Goal: Task Accomplishment & Management: Use online tool/utility

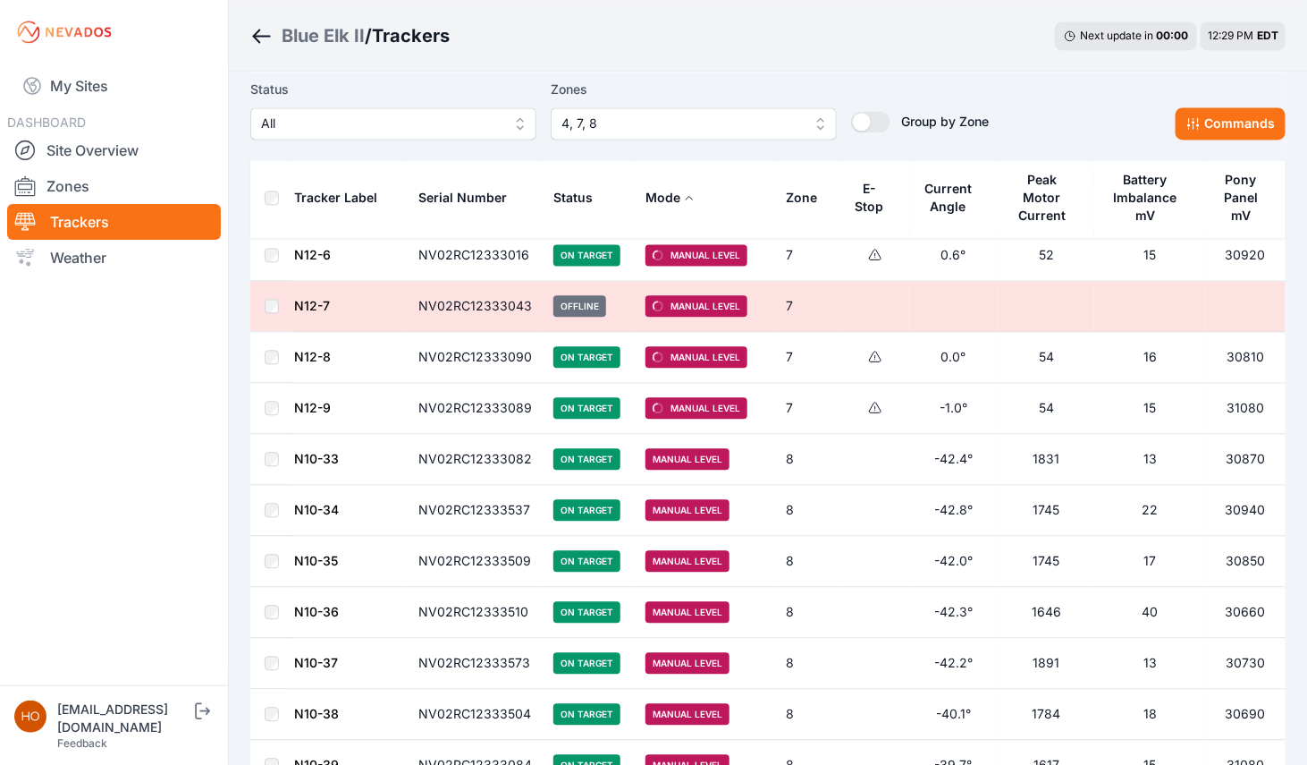
scroll to position [1694, 0]
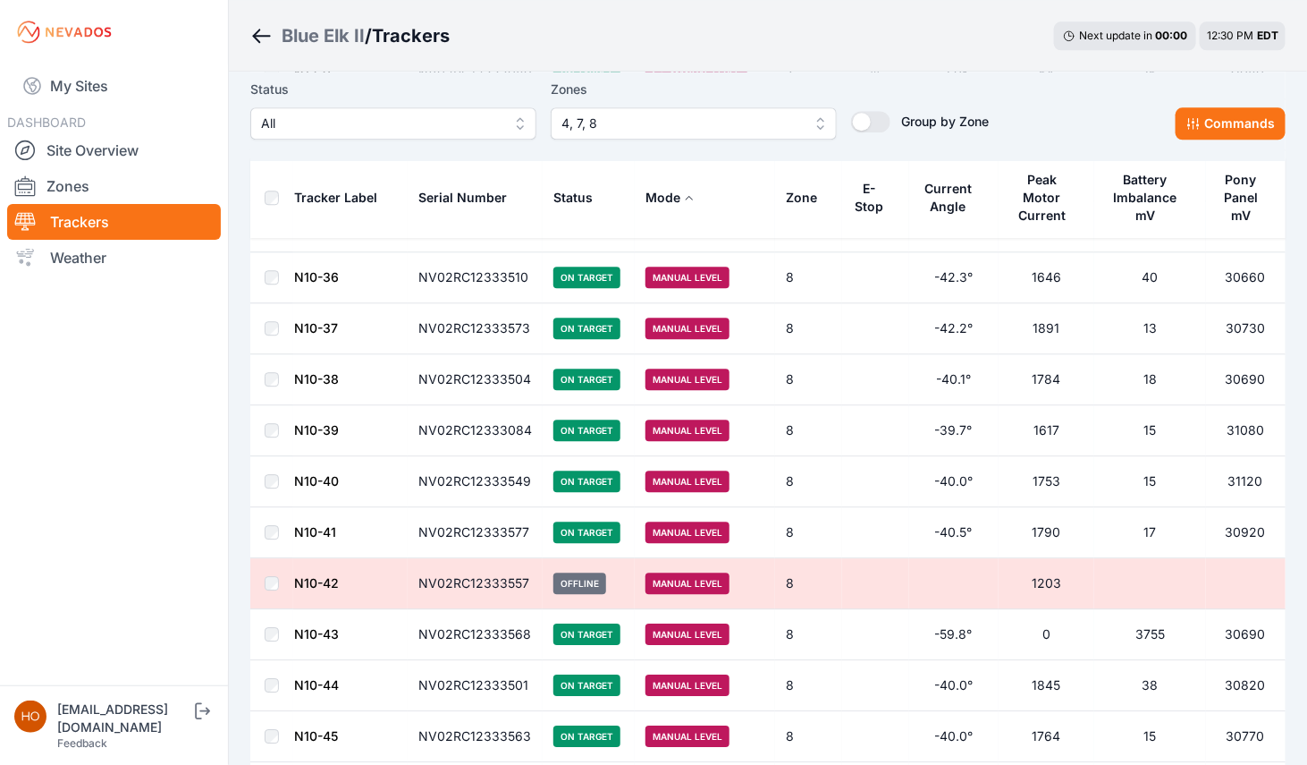
click at [272, 736] on td at bounding box center [271, 736] width 43 height 51
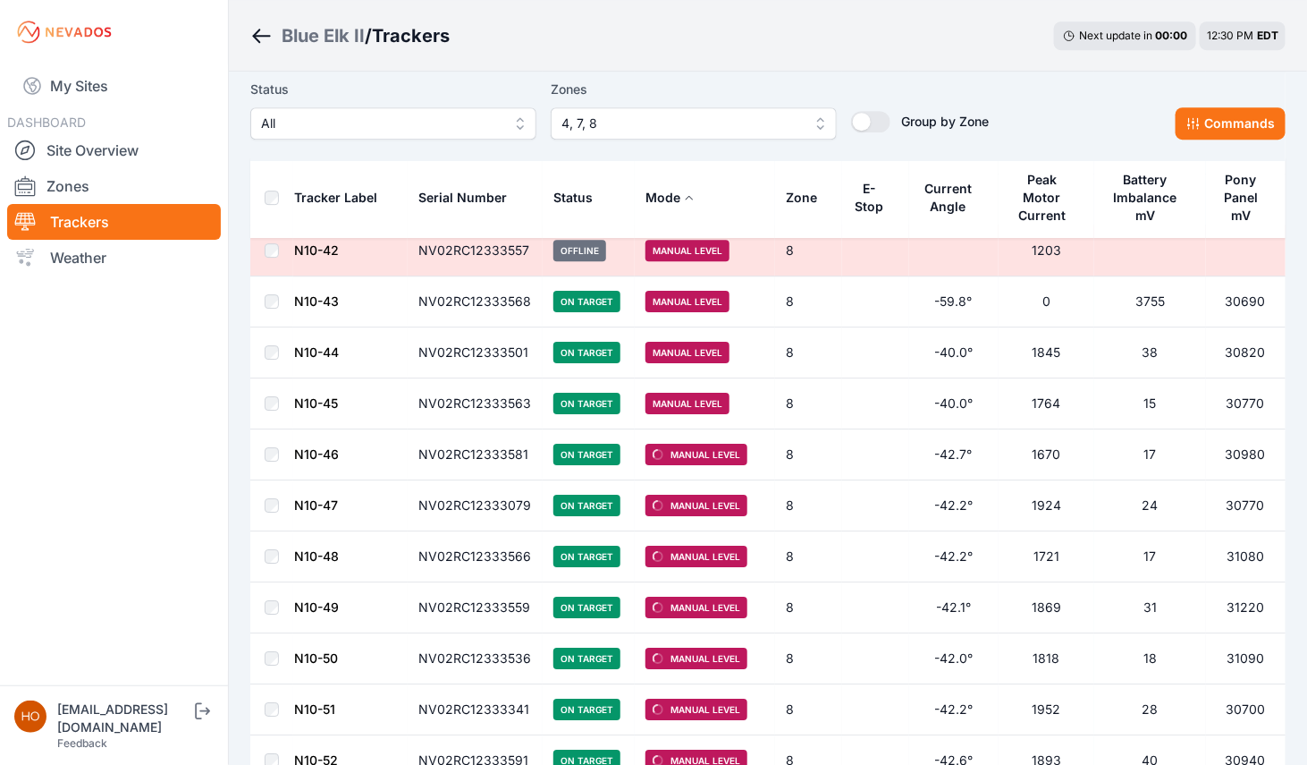
scroll to position [2027, 0]
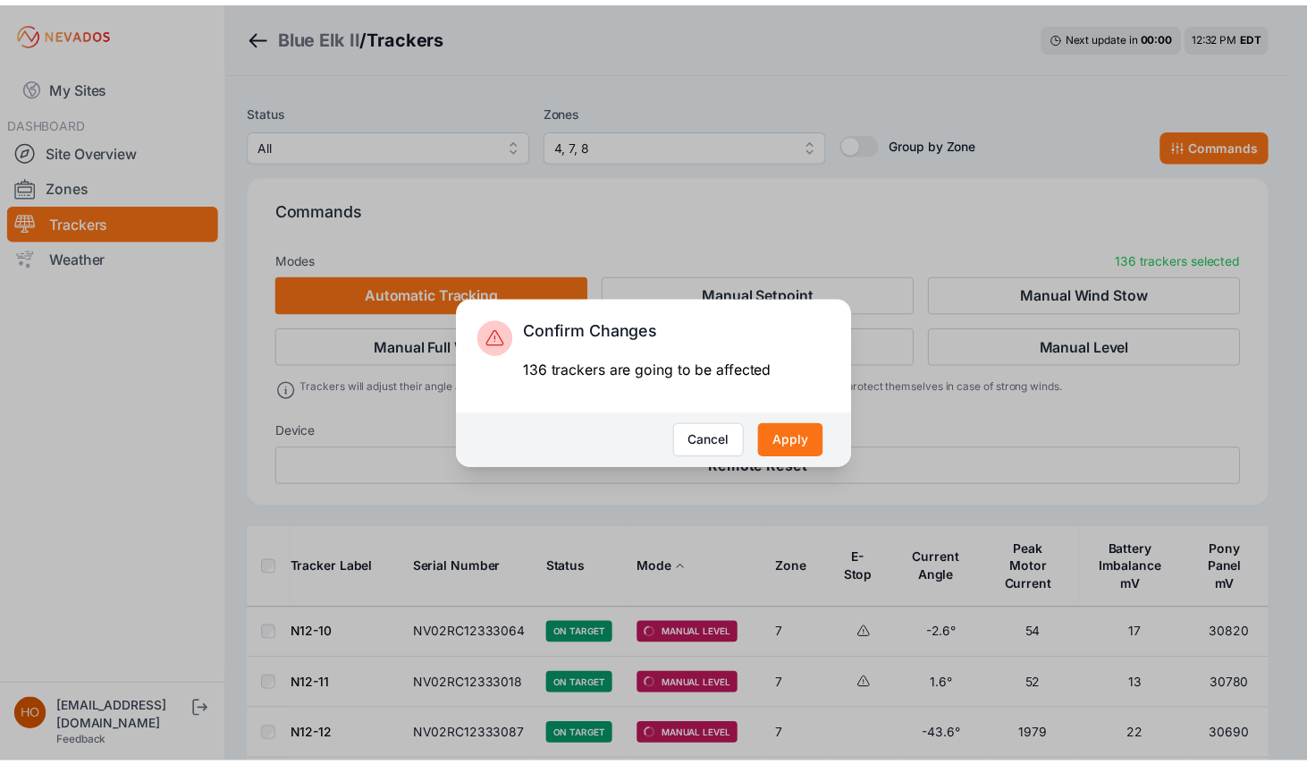
scroll to position [6924, 0]
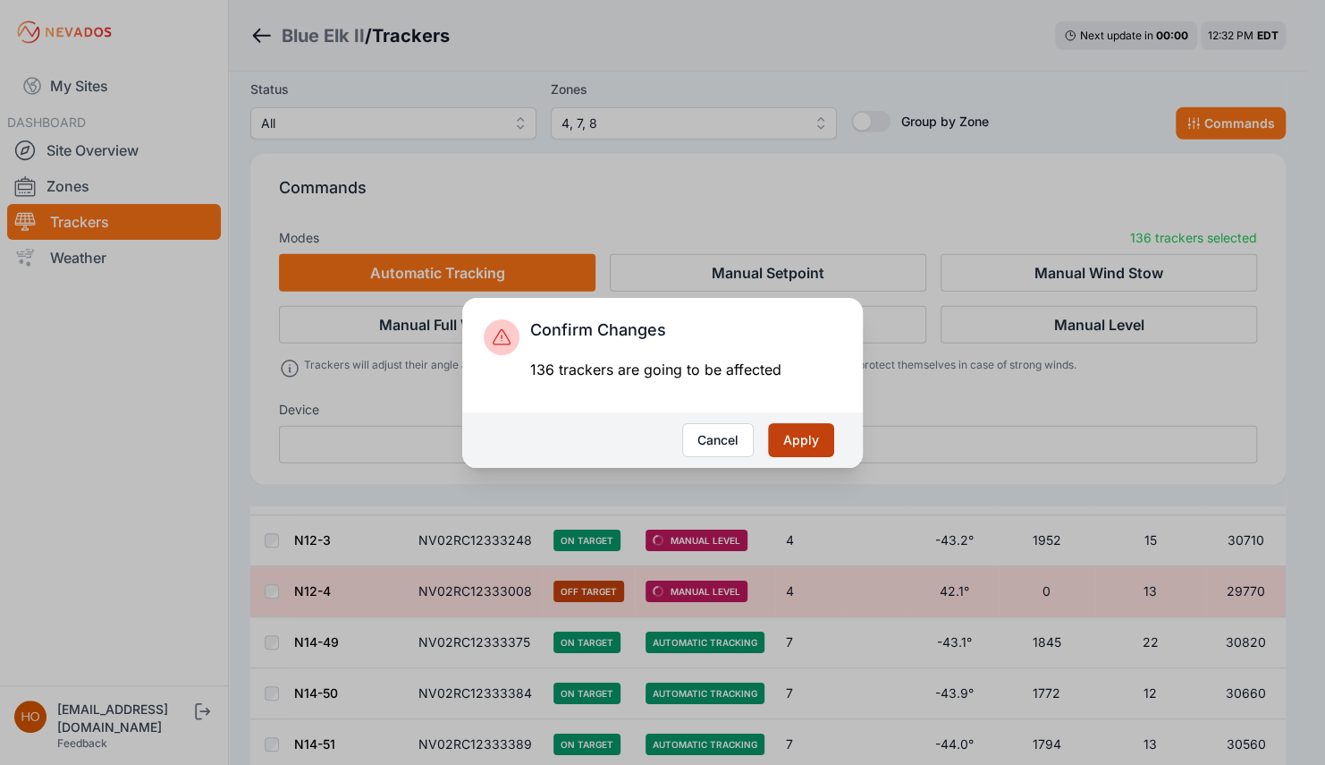
click at [811, 440] on button "Apply" at bounding box center [801, 440] width 66 height 34
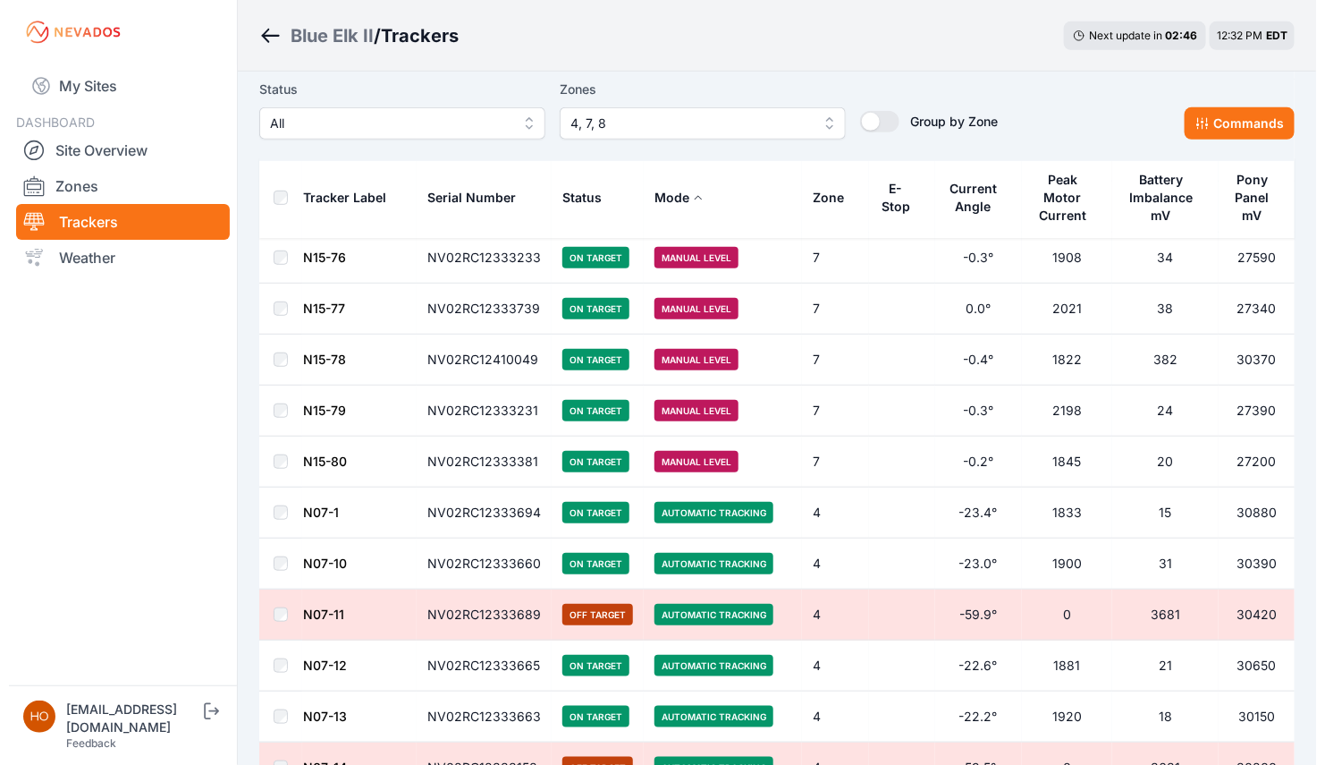
scroll to position [2908, 0]
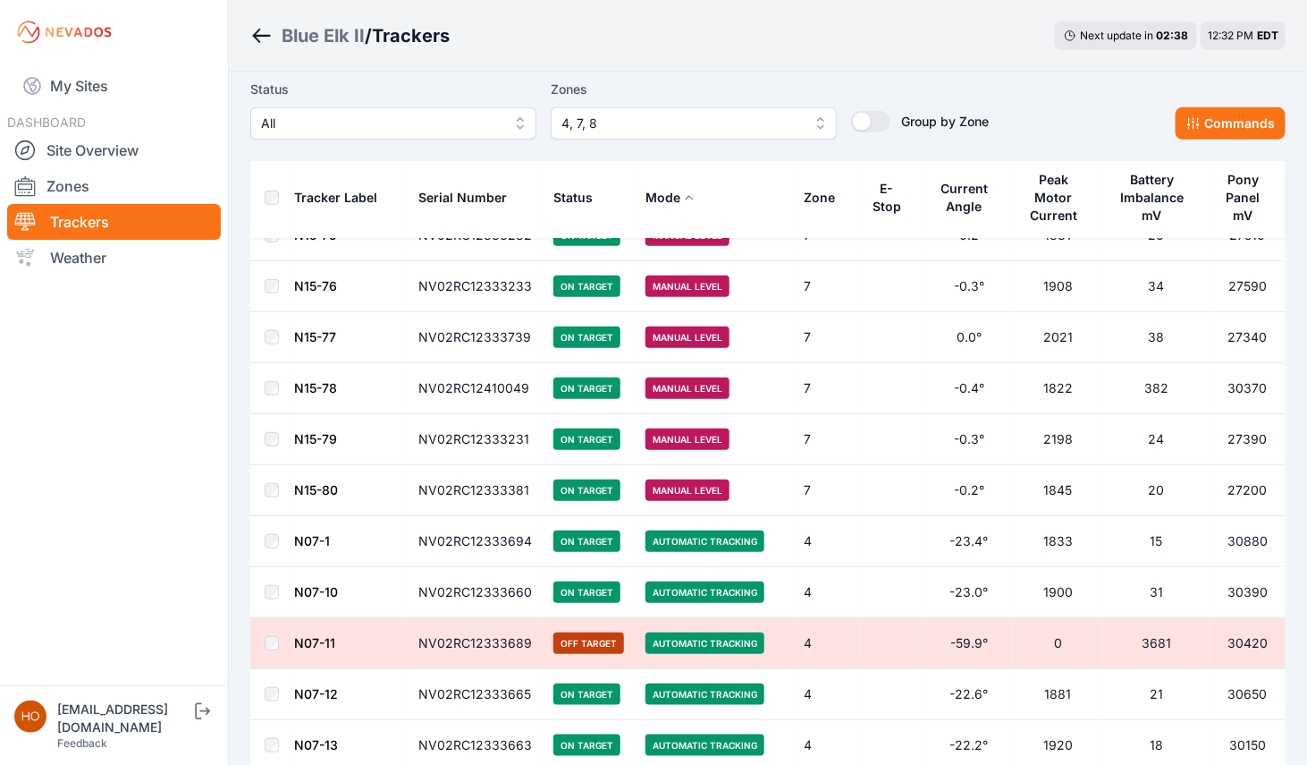
click at [725, 124] on span "4, 7, 8" at bounding box center [682, 123] width 240 height 21
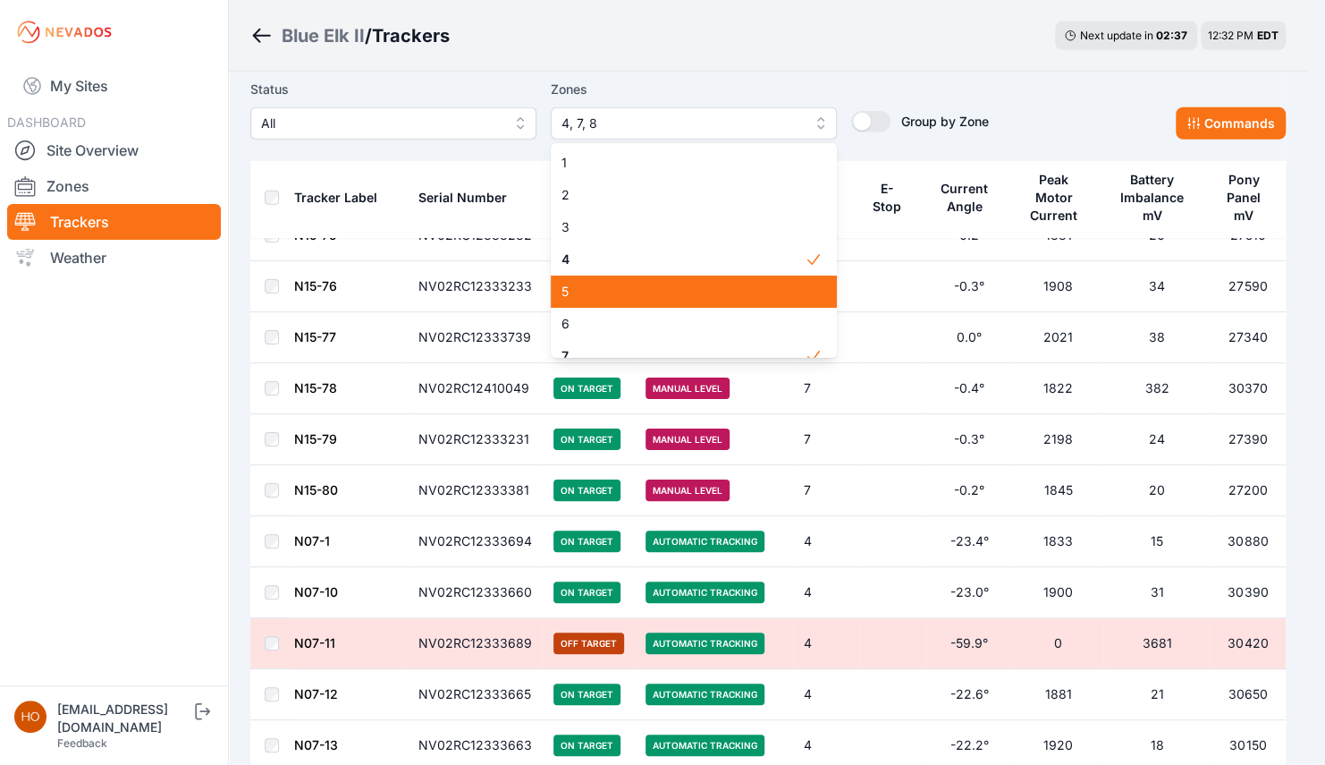
click at [659, 295] on span "5" at bounding box center [683, 292] width 243 height 18
click at [655, 325] on span "6" at bounding box center [683, 324] width 243 height 18
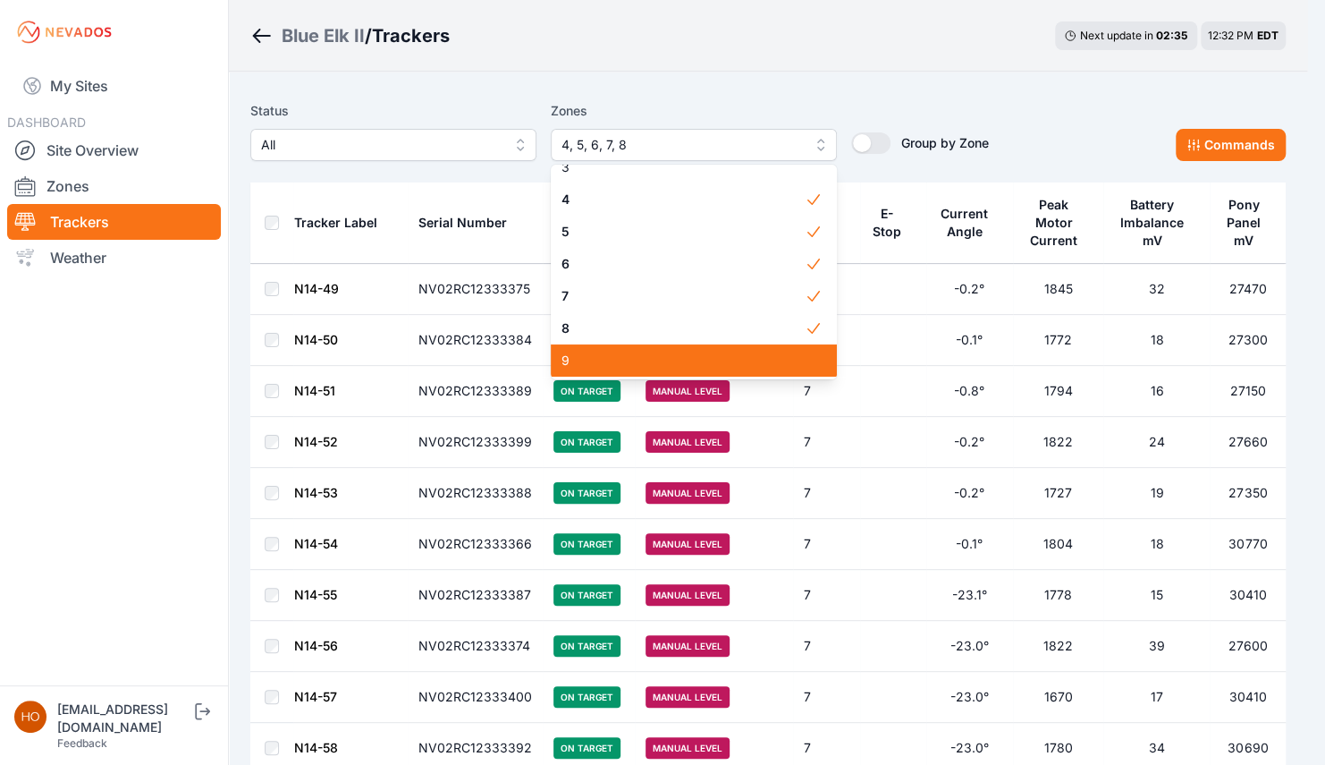
click at [770, 344] on div "9" at bounding box center [694, 360] width 286 height 32
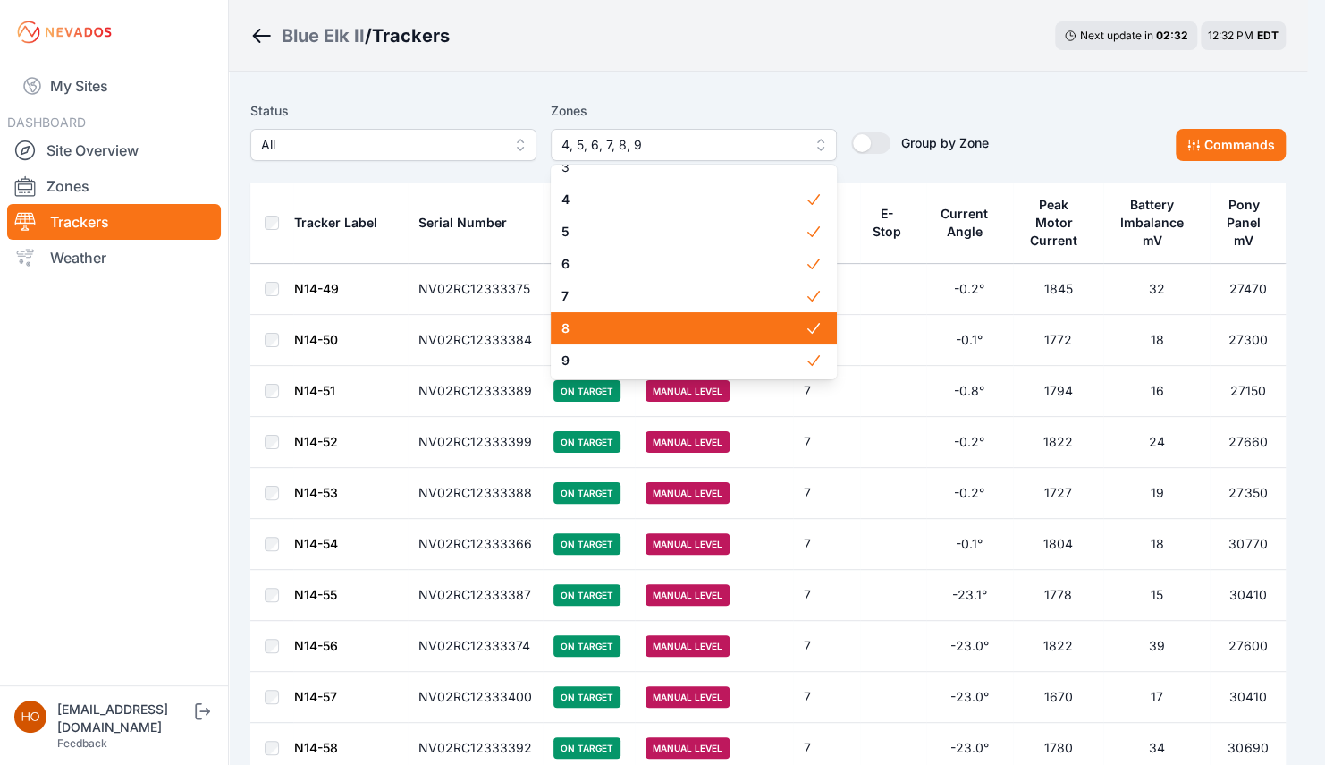
click at [653, 328] on span "8" at bounding box center [683, 328] width 243 height 18
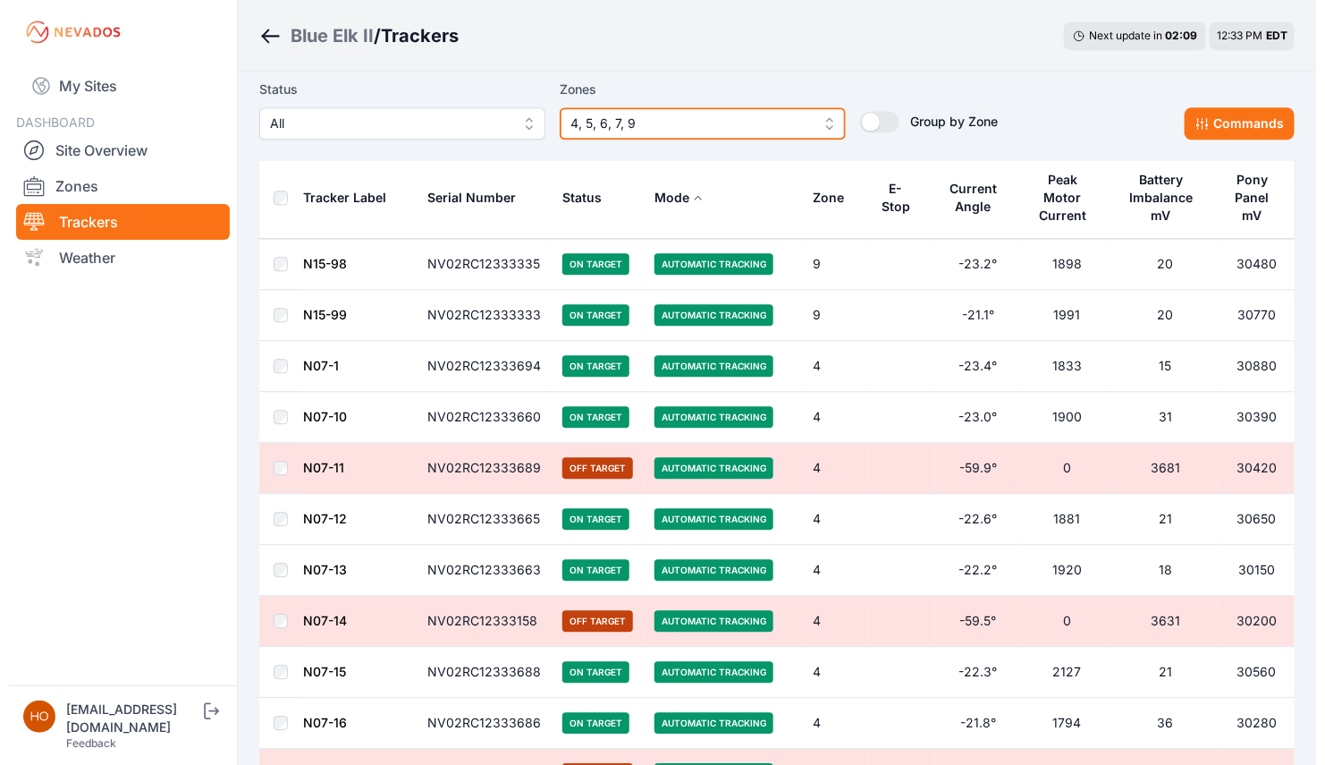
scroll to position [6703, 0]
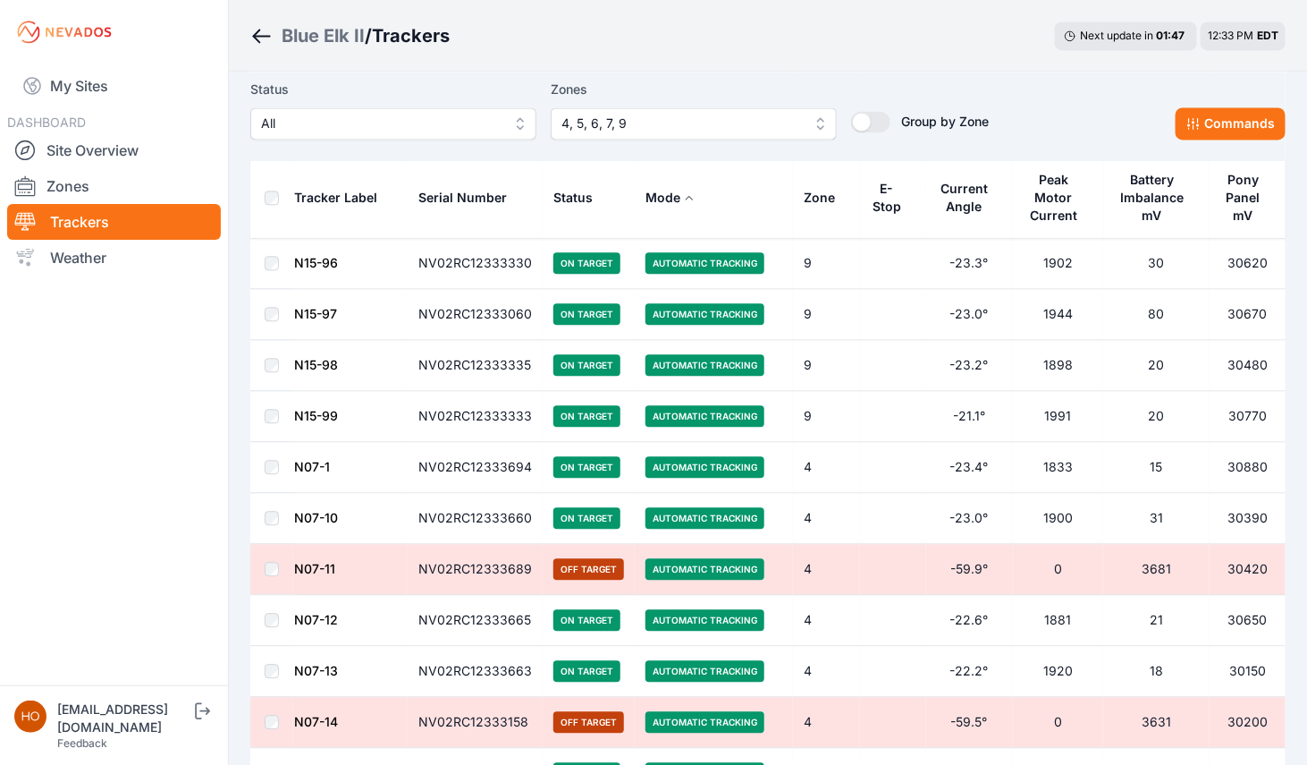
click at [664, 123] on span "4, 5, 6, 7, 9" at bounding box center [682, 123] width 240 height 21
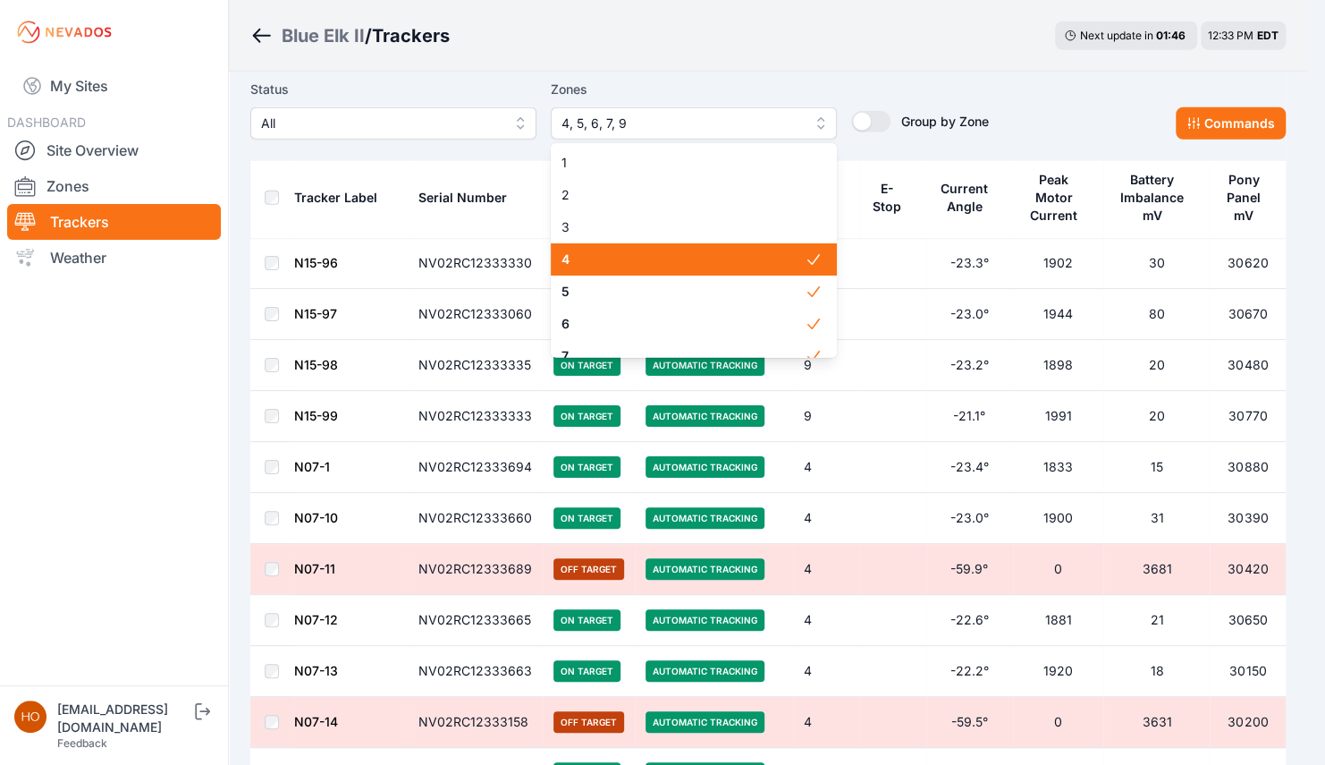
click at [609, 255] on span "4" at bounding box center [683, 259] width 243 height 18
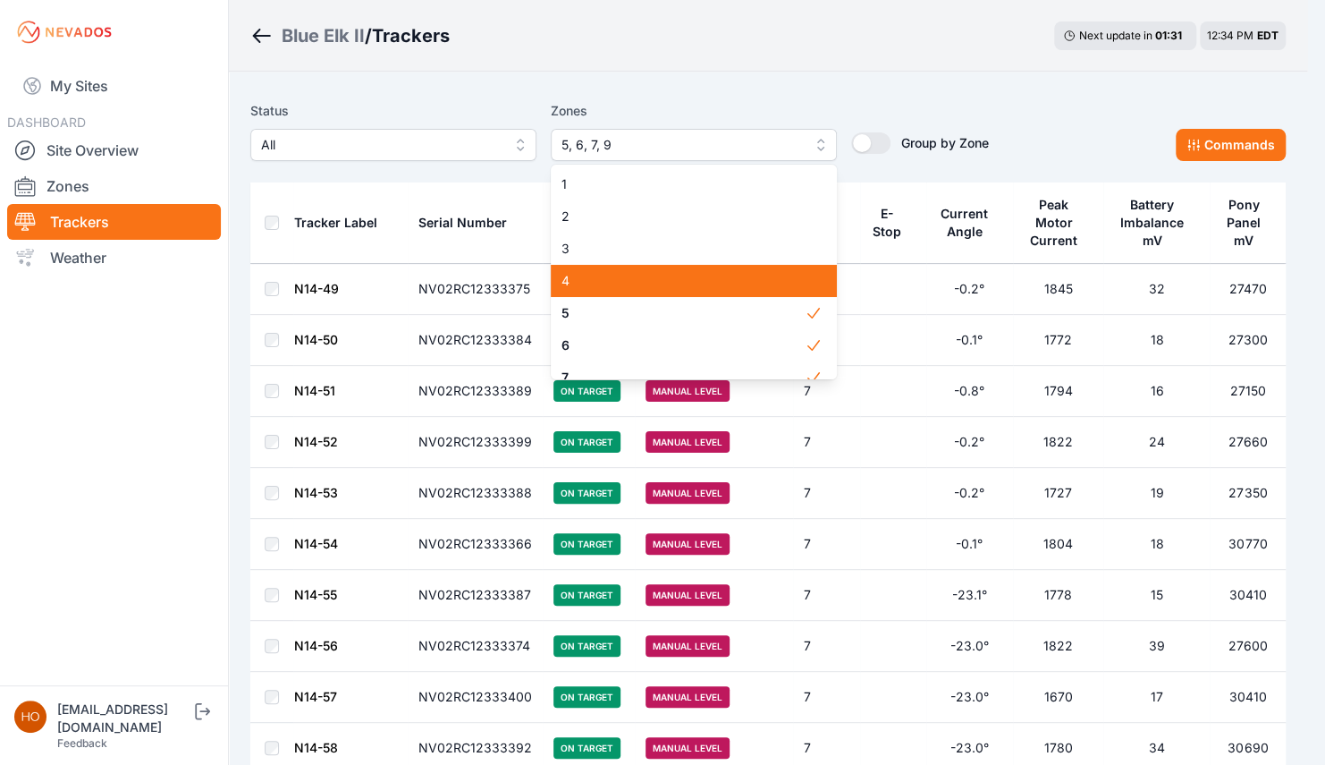
click at [1306, 239] on html "My Sites DASHBOARD Site Overview Zones Trackers Weather horsepowersolar@invener…" at bounding box center [662, 382] width 1325 height 765
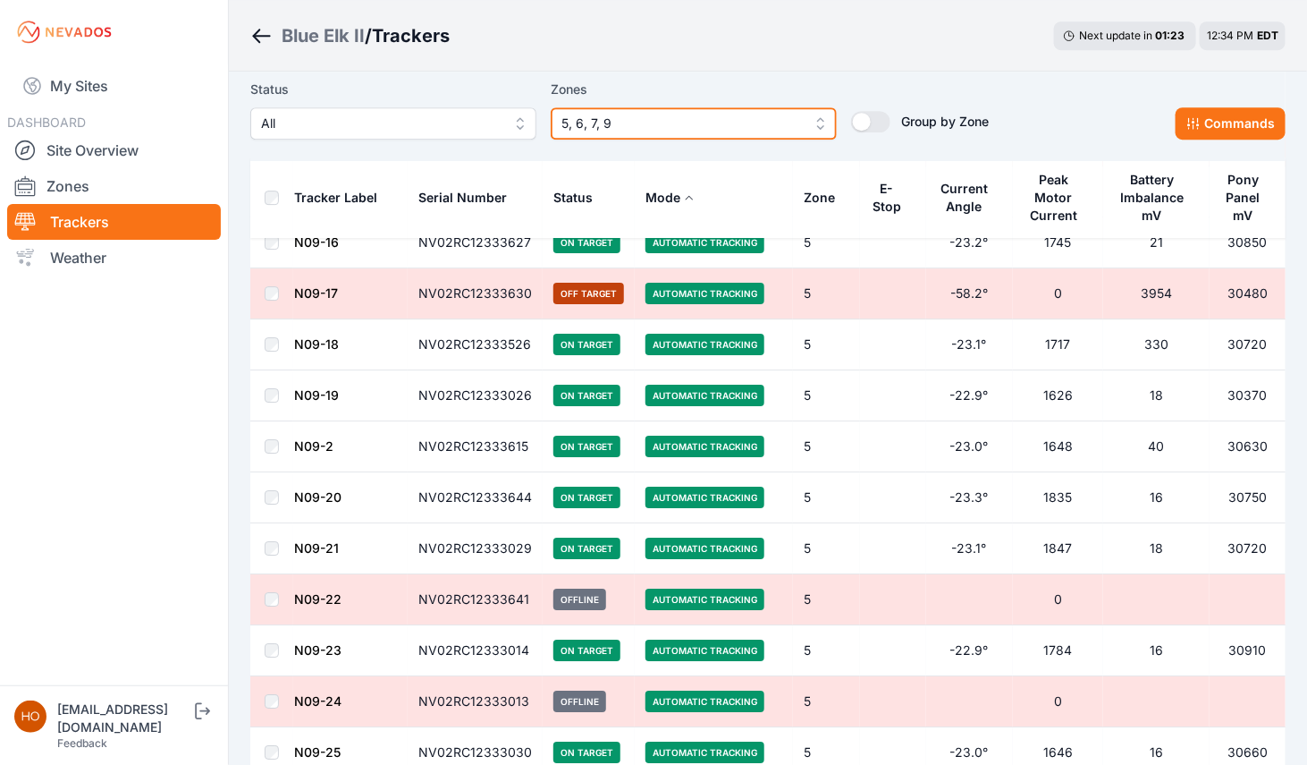
scroll to position [7006, 0]
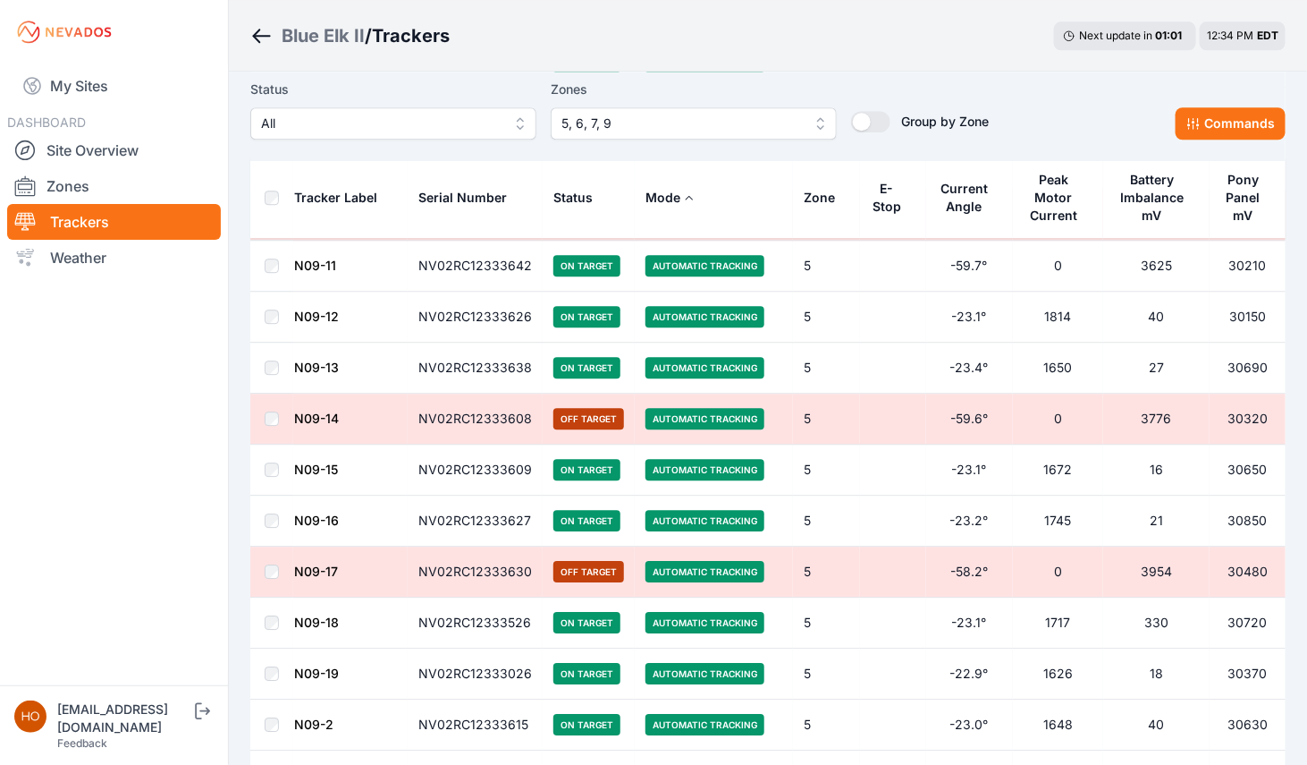
click at [269, 404] on td at bounding box center [271, 418] width 43 height 51
click at [275, 452] on td at bounding box center [271, 469] width 43 height 51
click at [266, 495] on td at bounding box center [271, 520] width 43 height 51
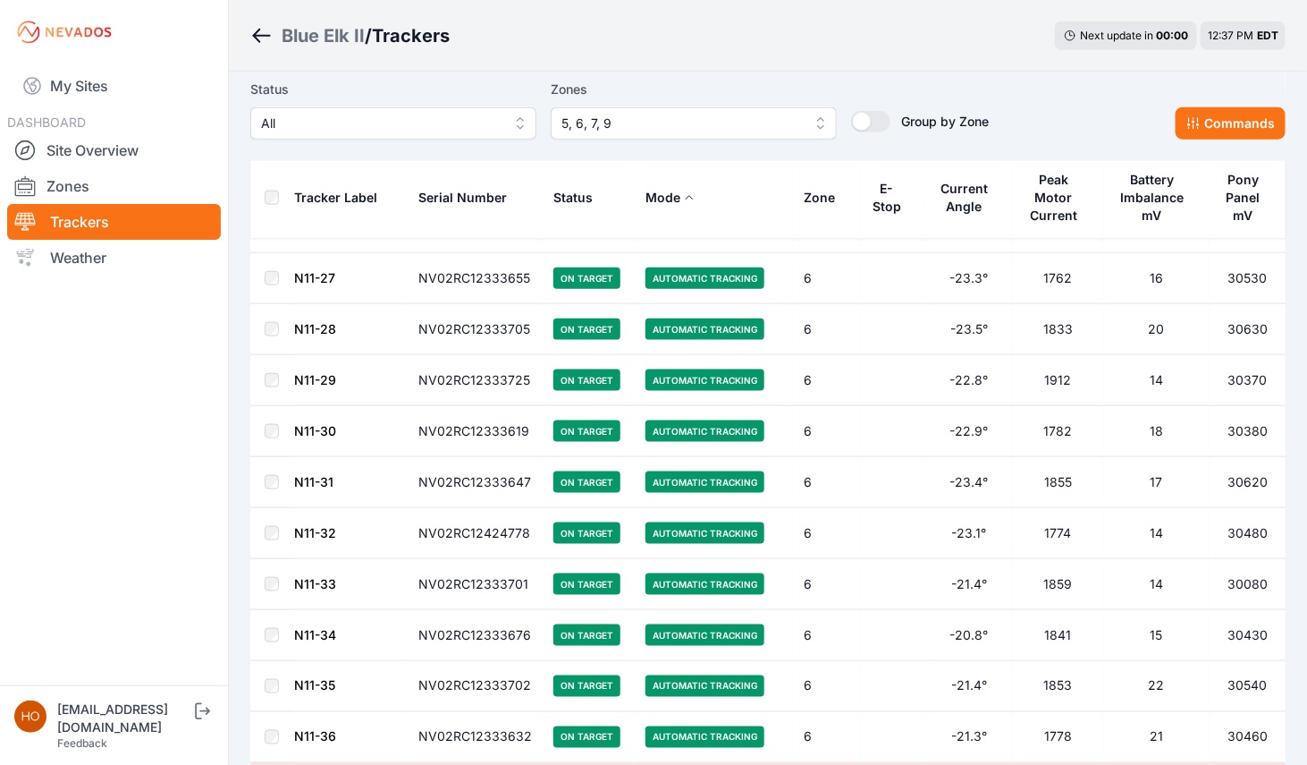
scroll to position [13742, 0]
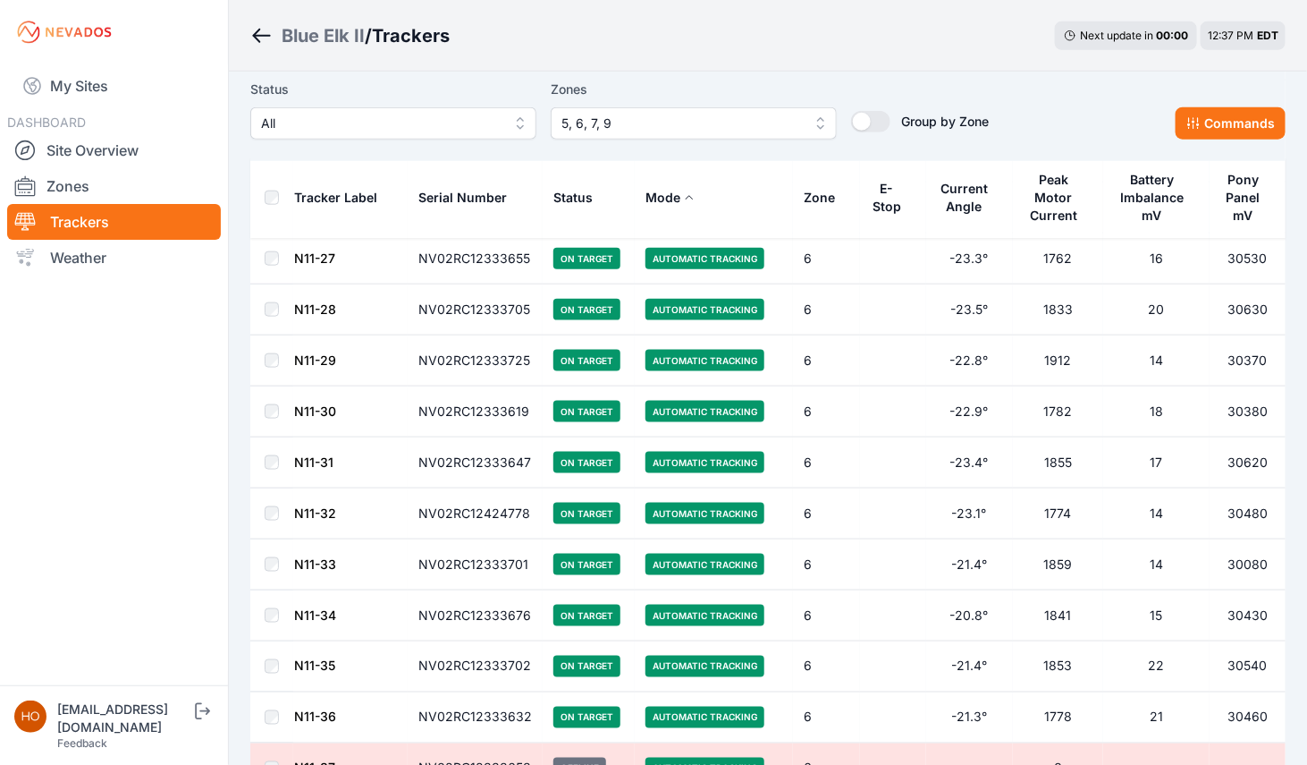
click at [272, 488] on td at bounding box center [271, 513] width 43 height 51
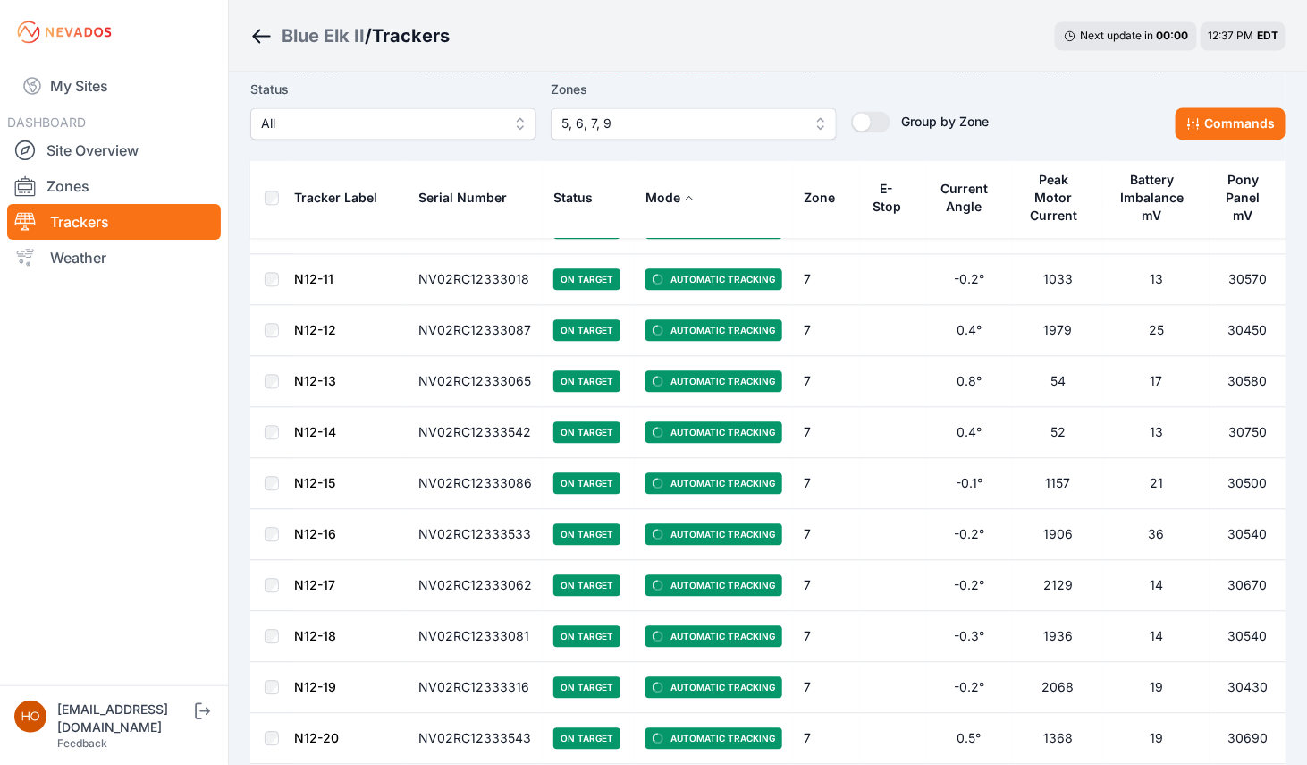
scroll to position [17156, 0]
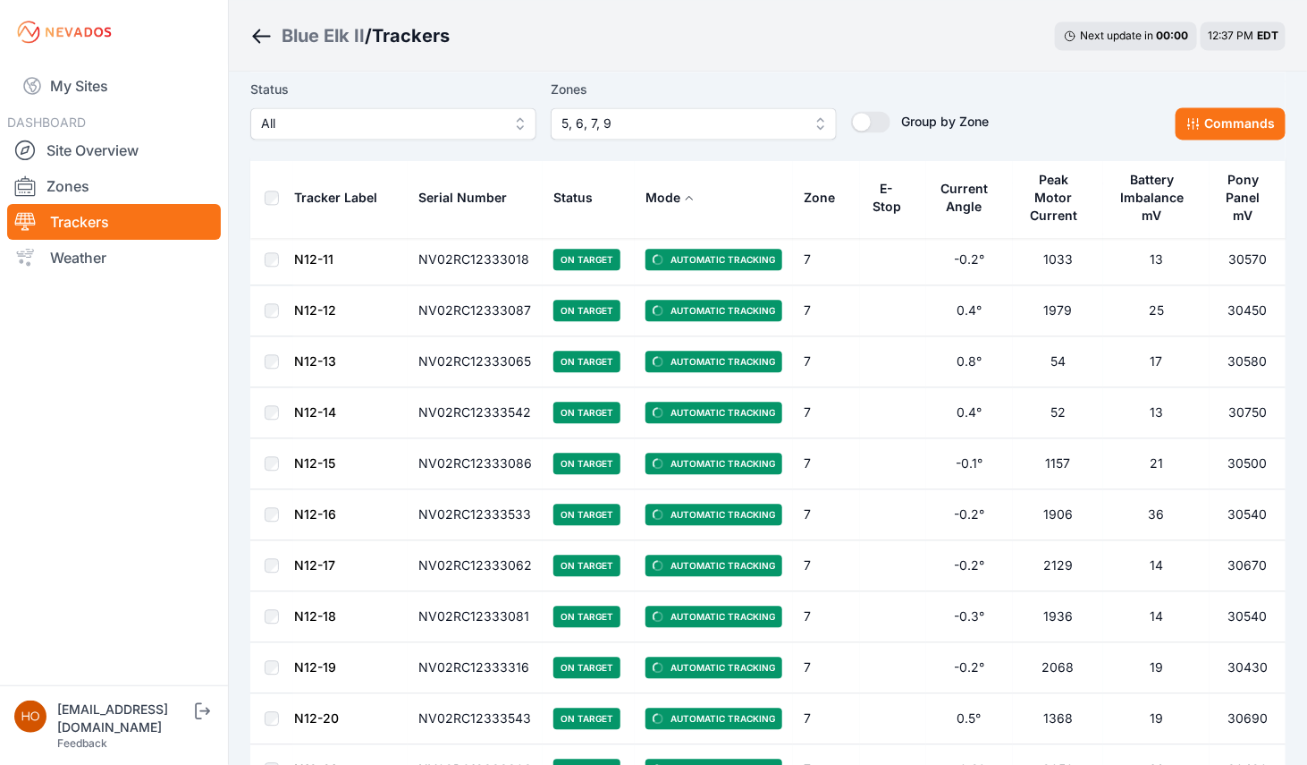
click at [269, 693] on td at bounding box center [271, 718] width 43 height 51
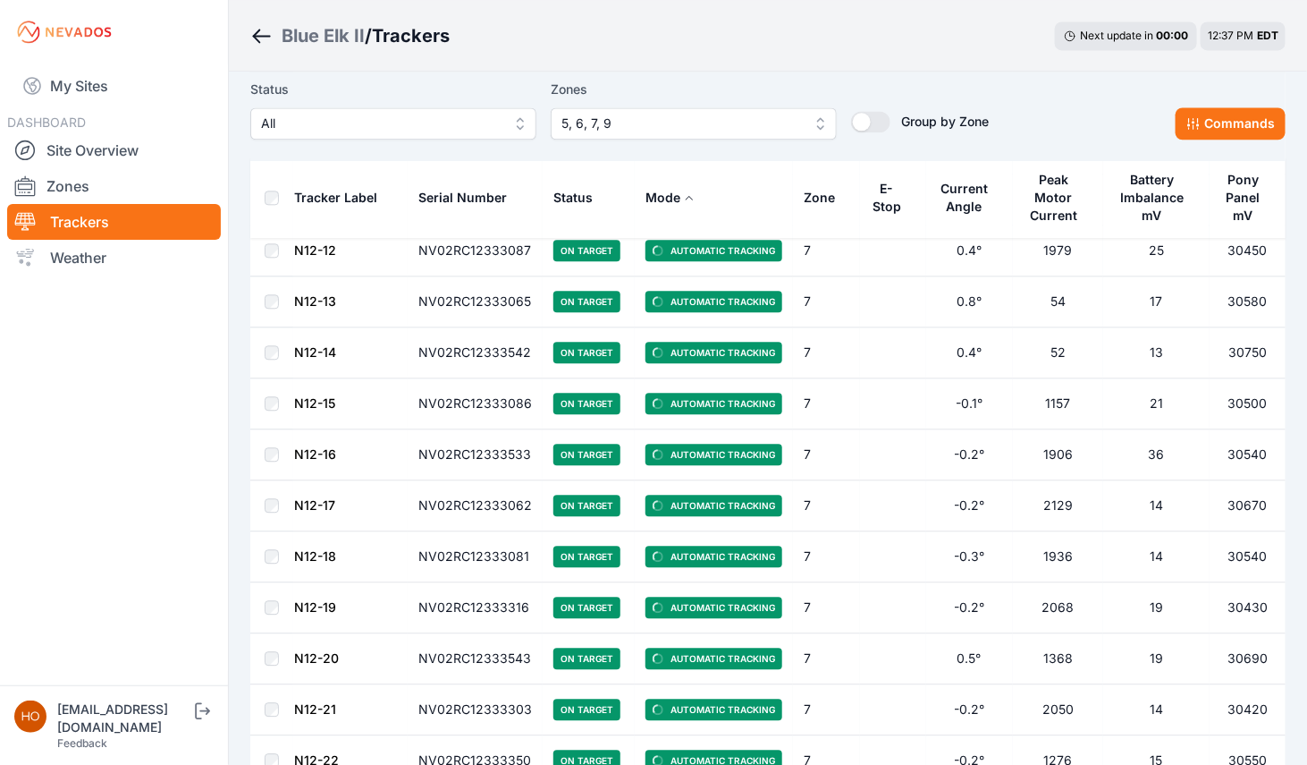
scroll to position [17315, 0]
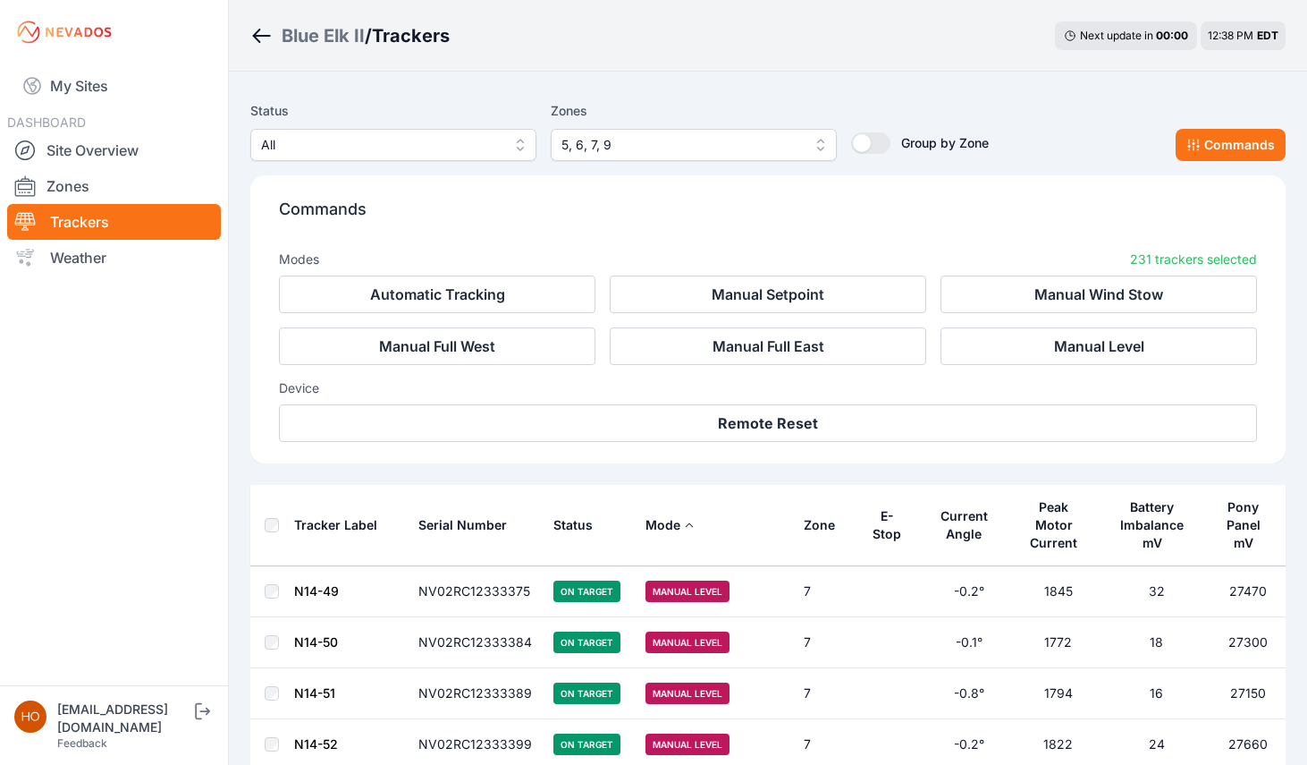
scroll to position [18065, 0]
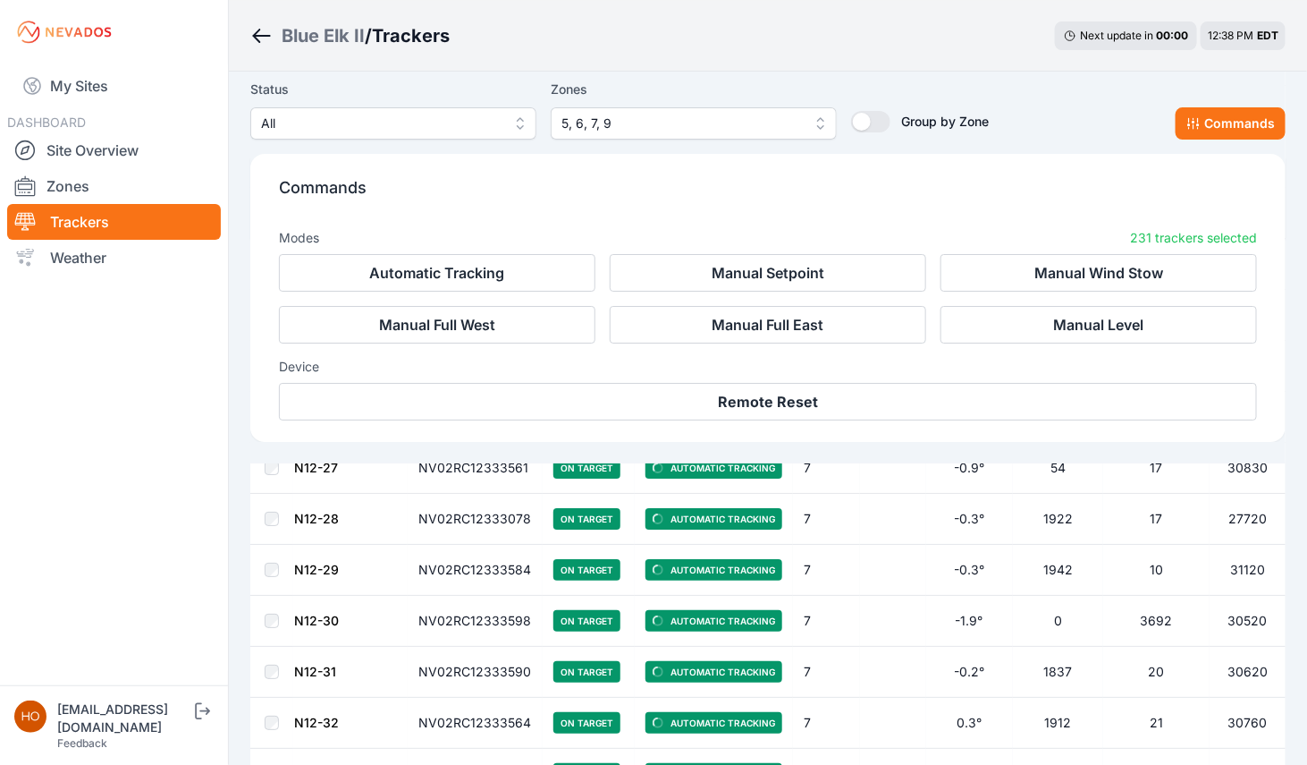
click at [996, 326] on button "Manual Level" at bounding box center [1099, 325] width 317 height 38
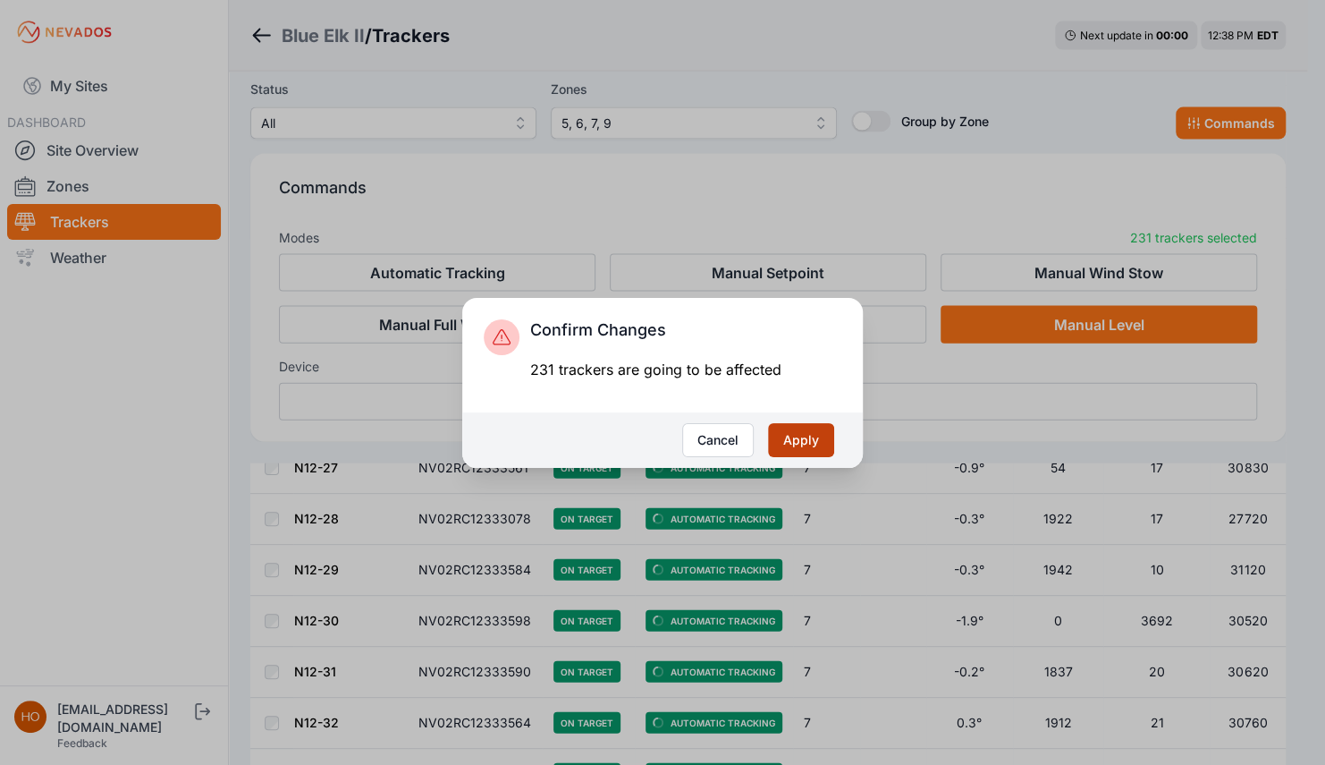
click at [809, 442] on button "Apply" at bounding box center [801, 440] width 66 height 34
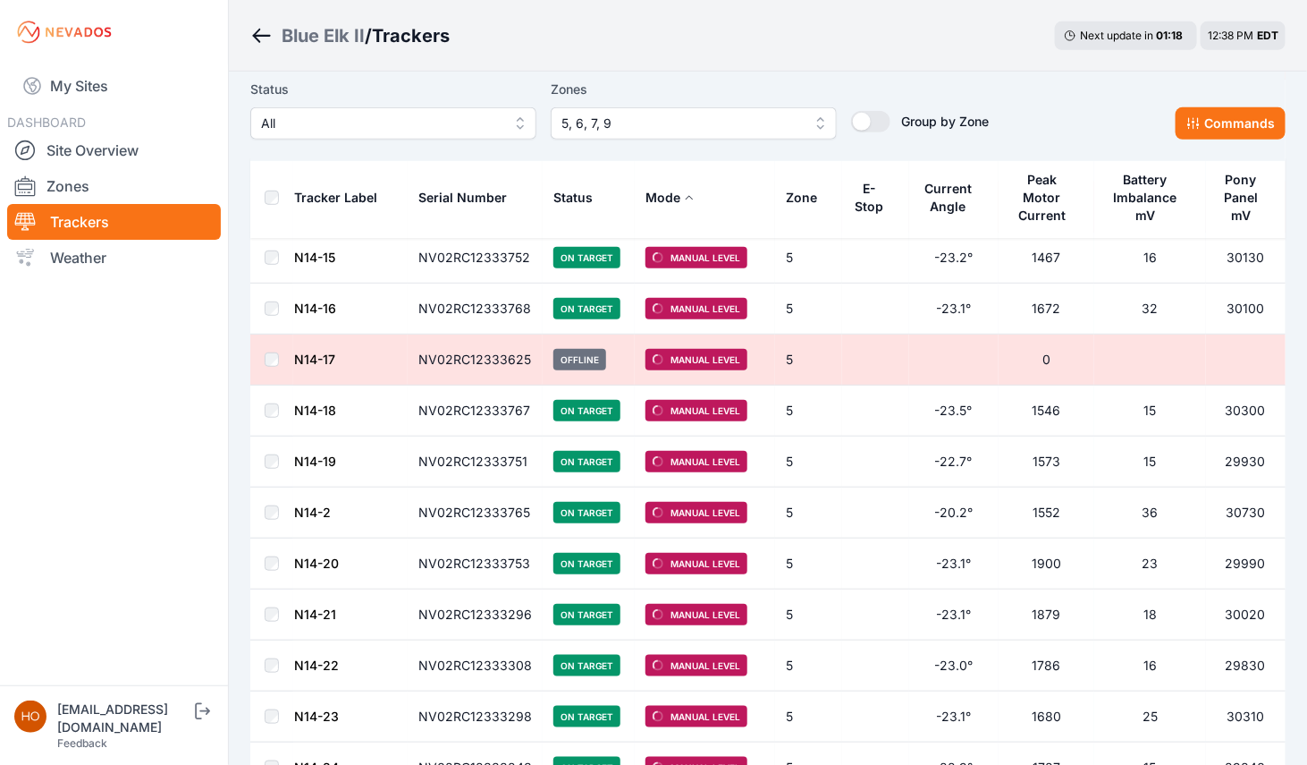
scroll to position [198, 0]
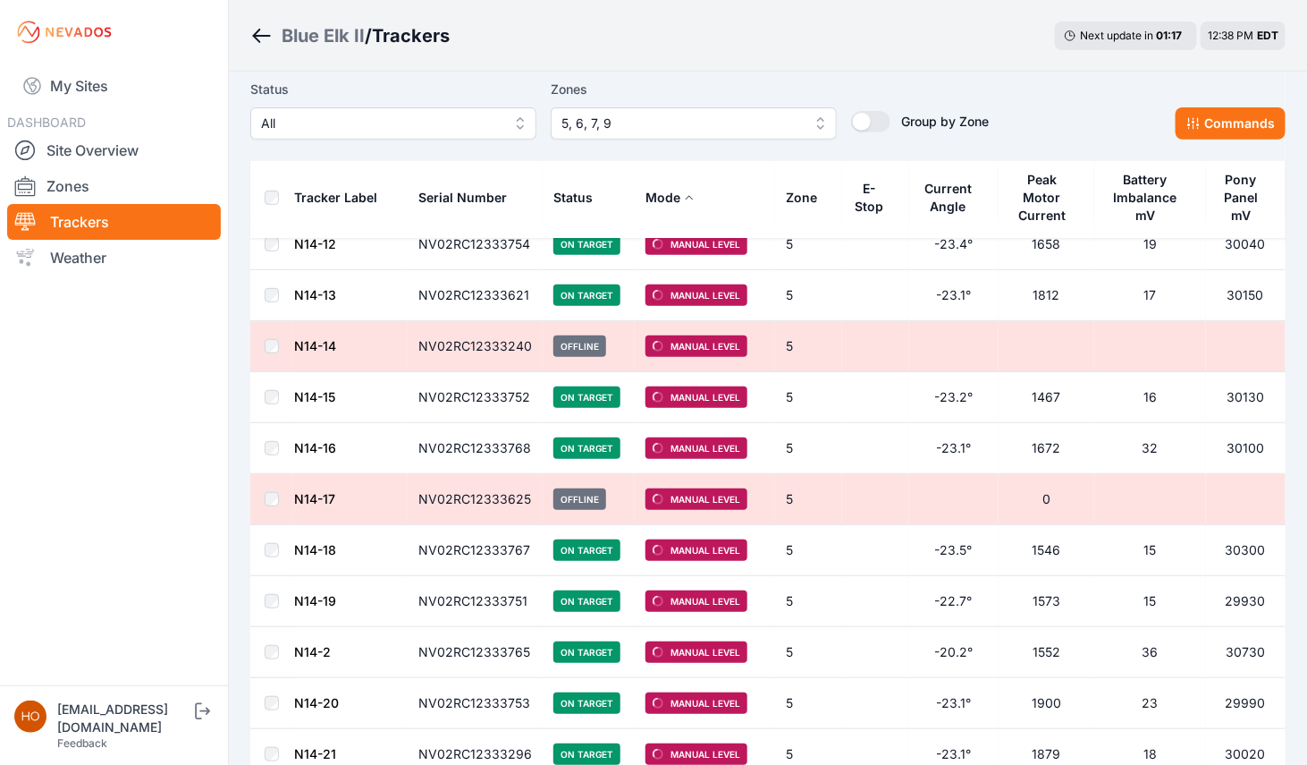
click at [346, 199] on div "Tracker Label" at bounding box center [335, 198] width 83 height 18
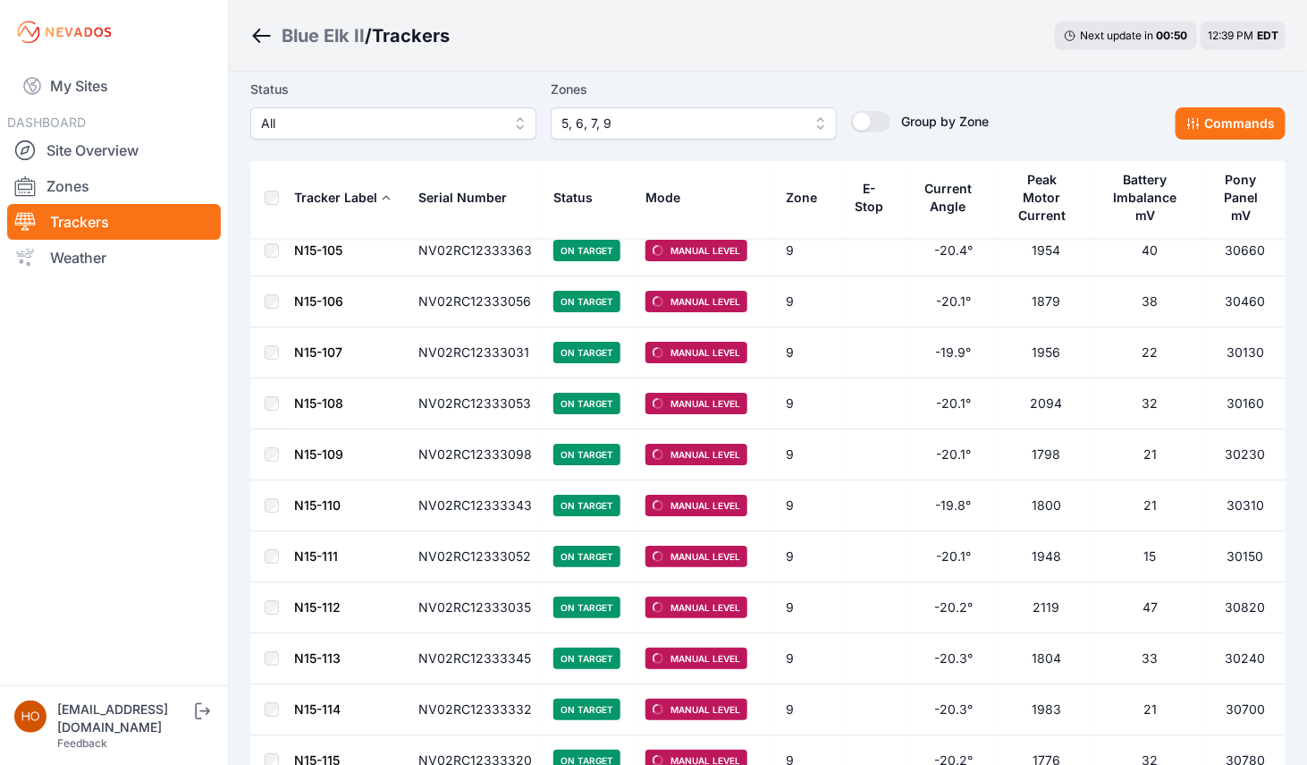
scroll to position [18221, 0]
